Goal: Information Seeking & Learning: Find specific fact

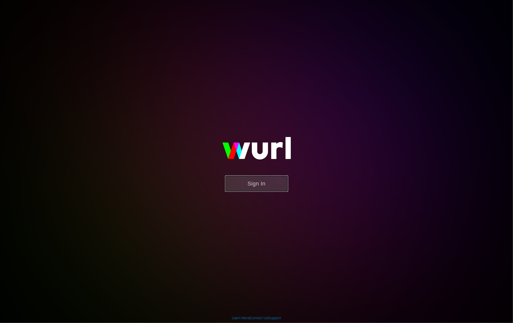
click at [248, 189] on button "Sign In" at bounding box center [256, 183] width 63 height 16
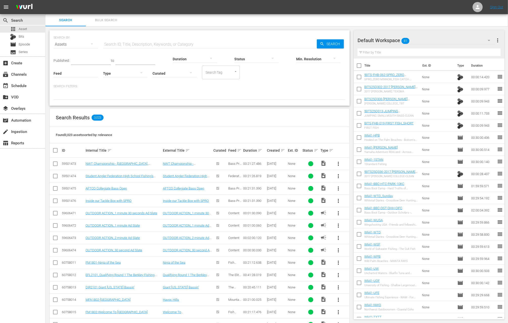
click at [130, 41] on input "text" at bounding box center [210, 44] width 214 height 12
paste input "Finger Lakes"
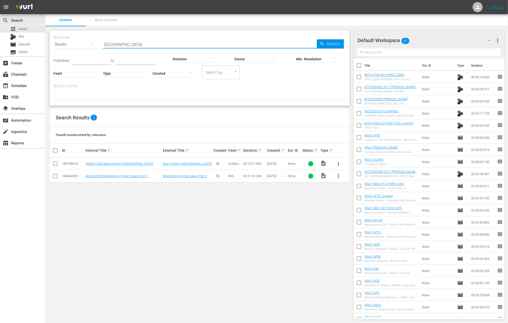
click at [151, 44] on input "Finger Lakes" at bounding box center [210, 44] width 214 height 12
paste input "Lake Eufaula"
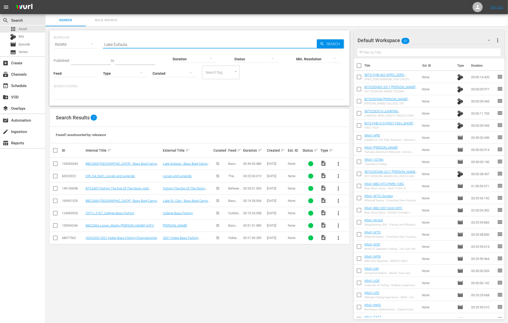
click at [242, 43] on input "Lake Eufaula" at bounding box center [210, 44] width 214 height 12
paste input "Titan Bass Trip, TBF and ABT"
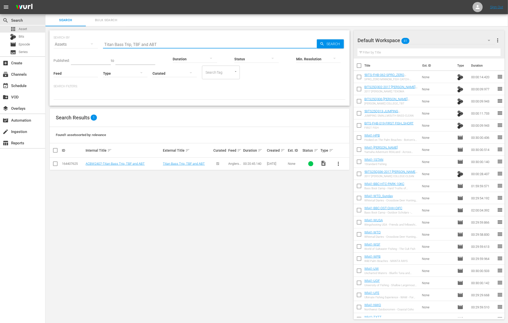
click at [233, 41] on input "Titan Bass Trip, TBF and ABT" at bounding box center [210, 44] width 214 height 12
paste input "Hunting Aoudads with Air Bows and Air Rifles"
click at [255, 43] on input "Hunting Aoudads with Air Bows and Air Rifles" at bounding box center [210, 44] width 214 height 12
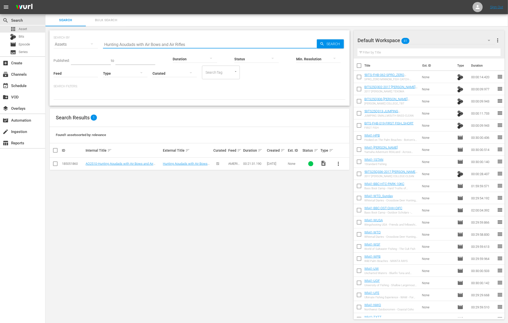
click at [255, 43] on input "Hunting Aoudads with Air Bows and Air Rifles" at bounding box center [210, 44] width 214 height 12
paste input "Feeding Programs for Attracting Wildlife"
click at [215, 46] on input "Feeding Programs for Attracting Wildlife" at bounding box center [210, 44] width 214 height 12
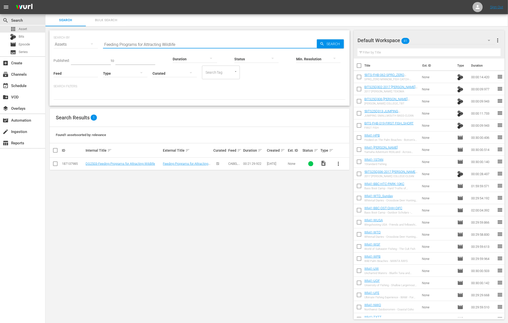
click at [215, 46] on input "Feeding Programs for Attracting Wildlife" at bounding box center [210, 44] width 214 height 12
paste input "Port Mansfield"
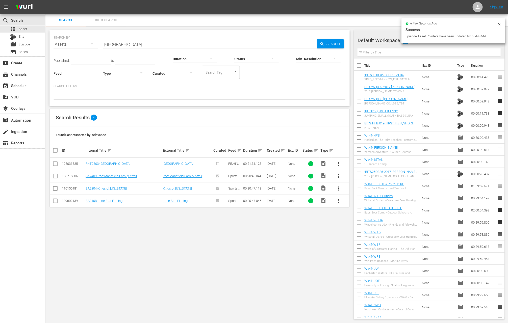
click at [216, 108] on div "SEARCH BY Search By Assets Search ID, Title, Description, Keywords, or Category…" at bounding box center [199, 174] width 308 height 297
click at [267, 44] on input "Port Mansfield" at bounding box center [210, 44] width 214 height 12
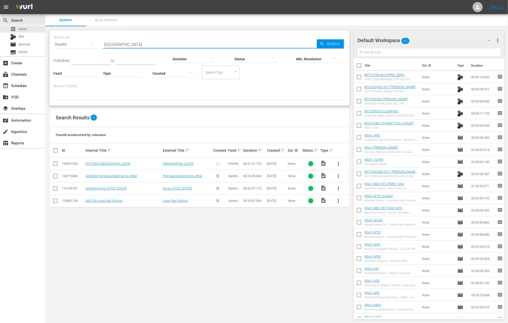
click at [267, 44] on input "Port Mansfield" at bounding box center [210, 44] width 214 height 12
paste input "Drifting For Blues"
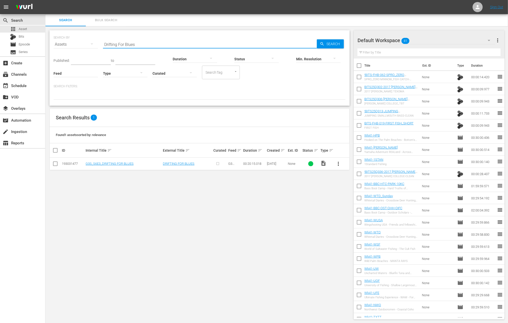
click at [273, 45] on input "Drifting For Blues" at bounding box center [210, 44] width 214 height 12
paste input "Young Gun"
click at [177, 42] on input "Young Guns" at bounding box center [210, 44] width 214 height 12
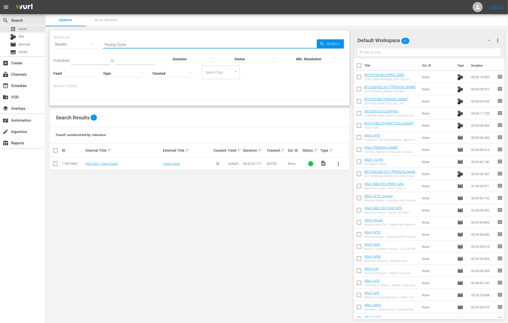
click at [177, 42] on input "Young Guns" at bounding box center [210, 44] width 214 height 12
paste input "Dream Hunts at Ikamela Safaris: Red Lechwe, Black Wildebeest & A Mountain Water…"
click at [263, 40] on input "Dream Hunts at Ikamela Safaris: Red Lechwe, Black Wildebeest & A Mountain Water…" at bounding box center [210, 44] width 214 height 12
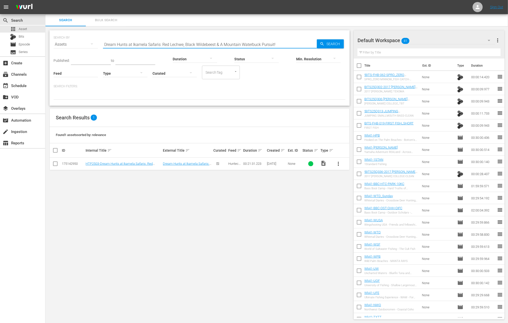
click at [263, 40] on input "Dream Hunts at Ikamela Safaris: Red Lechwe, Black Wildebeest & A Mountain Water…" at bounding box center [210, 44] width 214 height 12
paste input "Hot September Struggle"
click at [264, 44] on input "Hot September Struggle" at bounding box center [210, 44] width 214 height 12
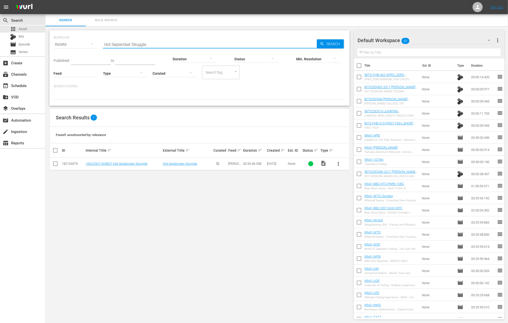
paste input "Scrawny and Brawny"
click at [249, 43] on input "Scrawny and Brawny" at bounding box center [210, 44] width 214 height 12
paste input "Walleye Jigging Lake Huron in Fort Gratiot, Michigan"
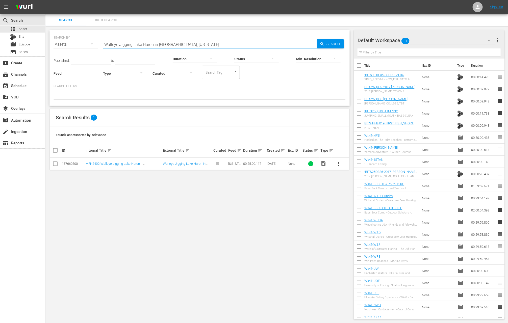
click at [207, 44] on input "Walleye Jigging Lake Huron in Fort Gratiot, Michigan" at bounding box center [210, 44] width 214 height 12
paste input "NWT Qualifier at Lake Huron, Alpena, MI"
click at [248, 42] on input "NWT Qualifier at Lake Huron, Alpena, MI" at bounding box center [210, 44] width 214 height 12
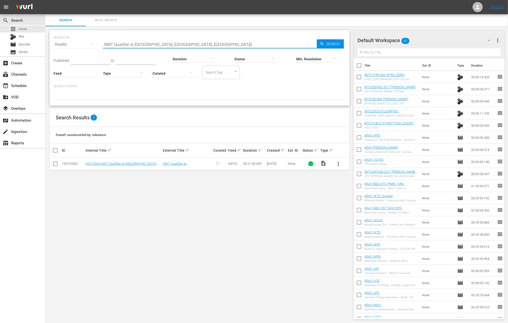
click at [248, 42] on input "NWT Qualifier at Lake Huron, Alpena, MI" at bounding box center [210, 44] width 214 height 12
paste input "Chasing GIANTS in the Big Rock Blue Marlin Tournament"
click at [217, 47] on input "Chasing GIANTS in the Big Rock Blue Marlin Tournament" at bounding box center [210, 44] width 214 height 12
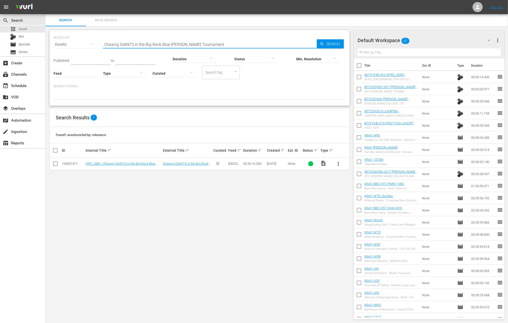
click at [217, 47] on input "Chasing GIANTS in the Big Rock Blue Marlin Tournament" at bounding box center [210, 44] width 214 height 12
paste input "It Pays To Be A Winner"
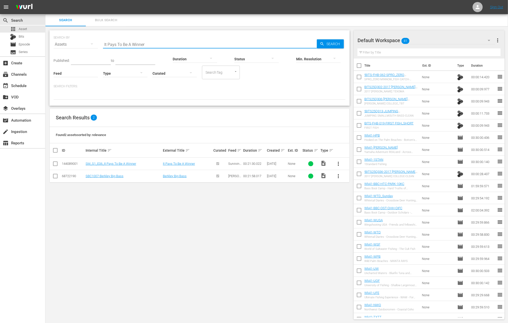
click at [191, 45] on input "It Pays To Be A Winner" at bounding box center [210, 44] width 214 height 12
paste input "The Quick and The Dead"
click at [223, 44] on input "The Quick and The Dead" at bounding box center [210, 44] width 214 height 12
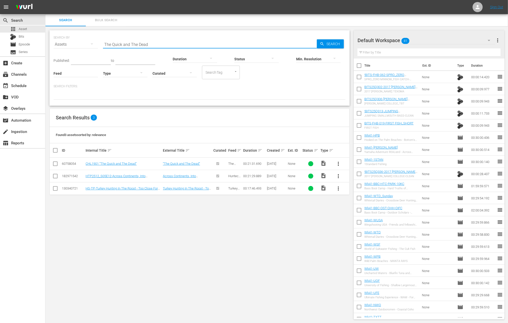
click at [223, 44] on input "The Quick and The Dead" at bounding box center [210, 44] width 214 height 12
paste input "Where It Starts"
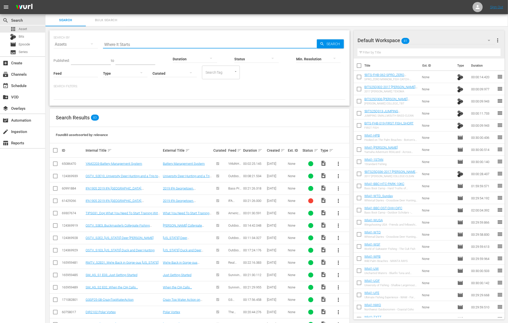
click at [284, 45] on input "Where It Starts" at bounding box center [210, 44] width 214 height 12
paste input "Taking on Toledo Bend"
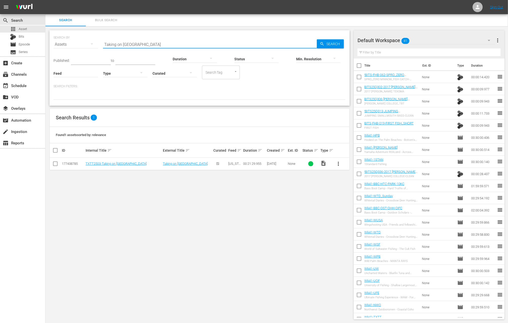
click at [246, 44] on input "Taking on Toledo Bend" at bounding box center [210, 44] width 214 height 12
paste input "Deer Hunting With .44 Caliber Lever Action Rifle"
click at [238, 45] on input "Deer Hunting With .44 Caliber Lever Action Rifle" at bounding box center [210, 44] width 214 height 12
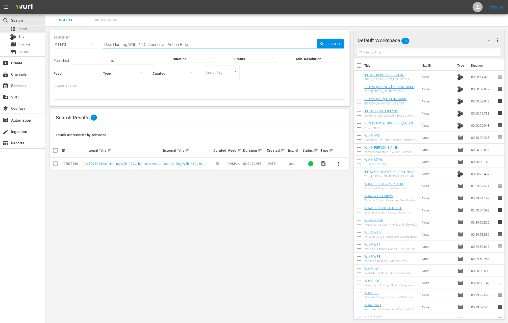
click at [238, 45] on input "Deer Hunting With .44 Caliber Lever Action Rifle" at bounding box center [210, 44] width 214 height 12
paste input "ivine Intervention"
type input "Divine Intervention"
